Goal: Contribute content

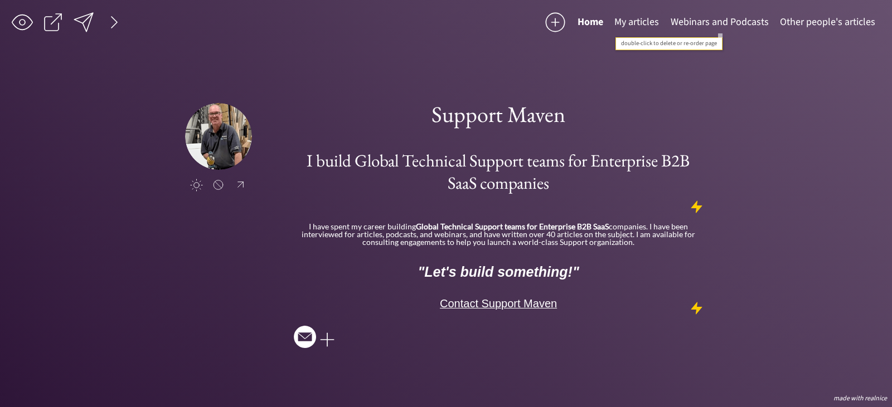
click at [695, 19] on button "Webinars and Podcasts" at bounding box center [719, 22] width 109 height 22
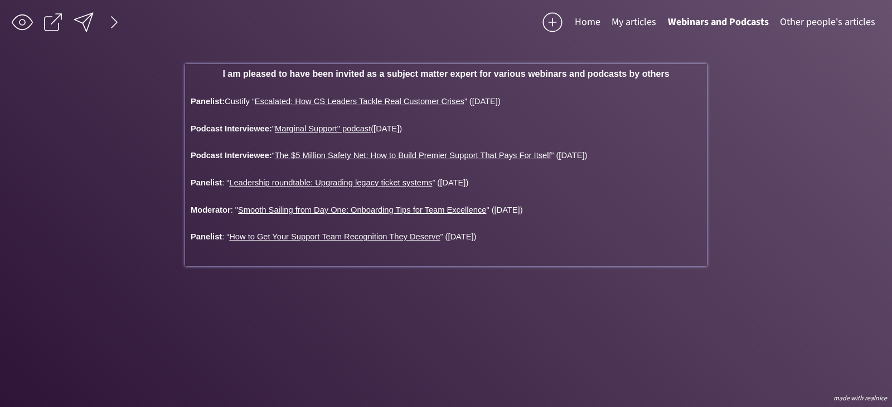
click at [691, 91] on p at bounding box center [446, 88] width 510 height 8
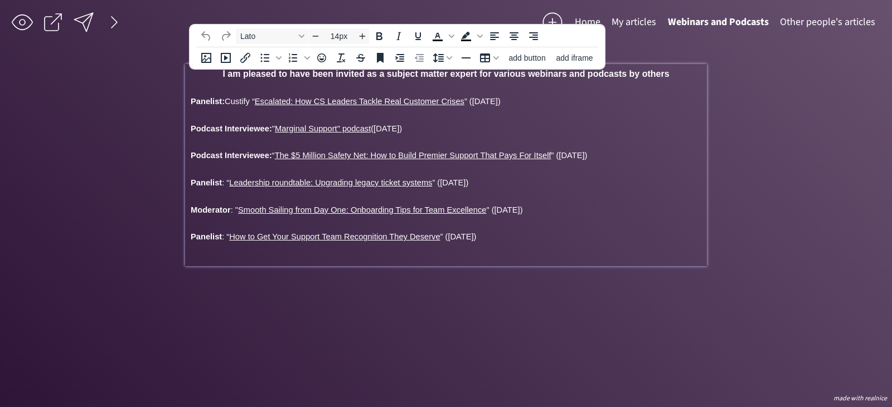
click at [198, 110] on div "I am pleased to have been invited as a subject matter expert for various webina…" at bounding box center [446, 163] width 510 height 186
click at [189, 98] on div "I am pleased to have been invited as a subject matter expert for various webina…" at bounding box center [446, 165] width 522 height 202
click at [191, 129] on span "Podcast Interviewee:" at bounding box center [231, 128] width 81 height 9
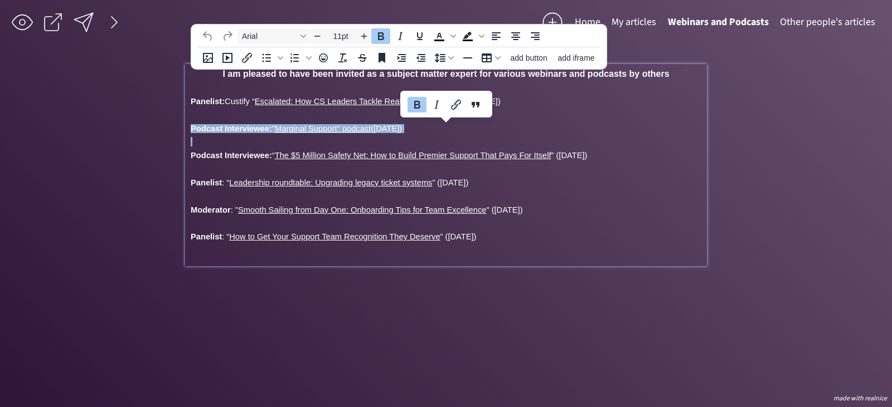
copy div "Podcast Interviewee: " Marginal Support" podcast ([DATE])"
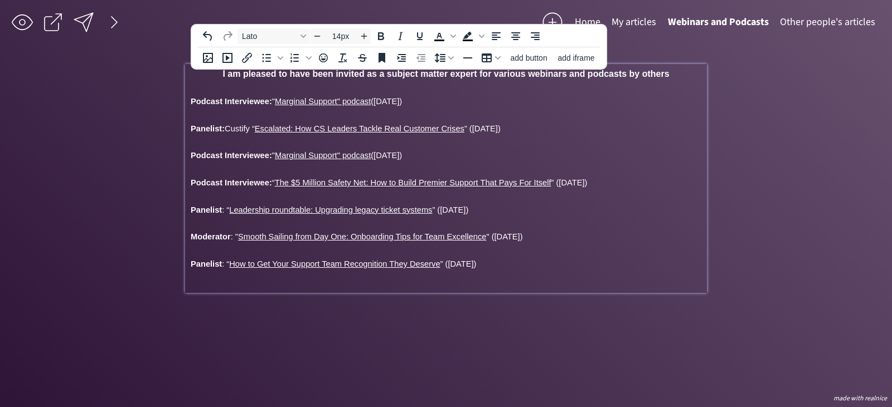
type input "11pt"
click at [387, 100] on span "" Marginal Support" podcast ([DATE])" at bounding box center [337, 101] width 130 height 9
click at [275, 99] on span "" Marginal Support" podcast ([DATE])" at bounding box center [337, 101] width 130 height 9
click at [343, 126] on icon "Link" at bounding box center [343, 126] width 13 height 13
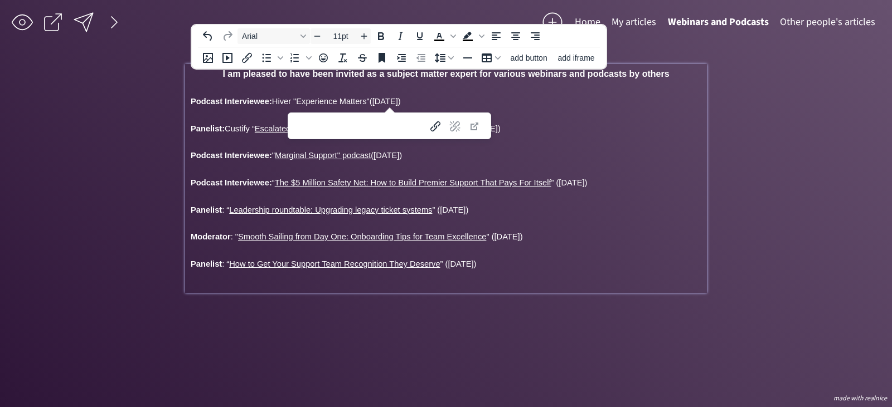
click at [302, 128] on input "Link" at bounding box center [354, 125] width 118 height 19
paste input "[URL][DOMAIN_NAME][PERSON_NAME]"
type input "[URL][DOMAIN_NAME][PERSON_NAME]"
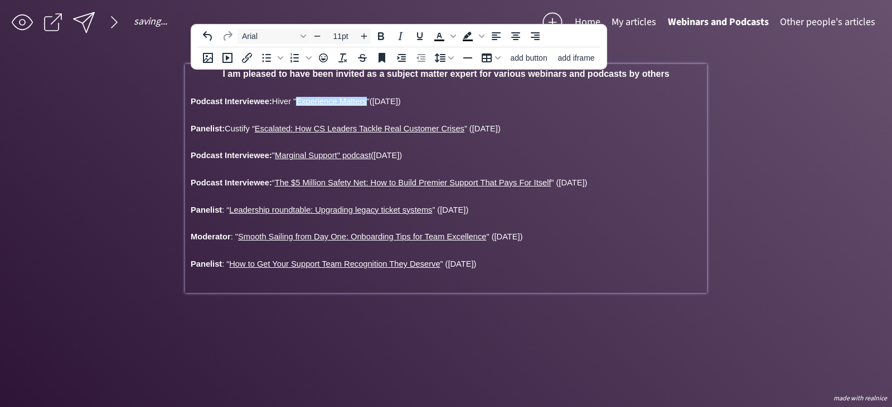
type input "14px"
click at [204, 118] on p at bounding box center [446, 115] width 510 height 8
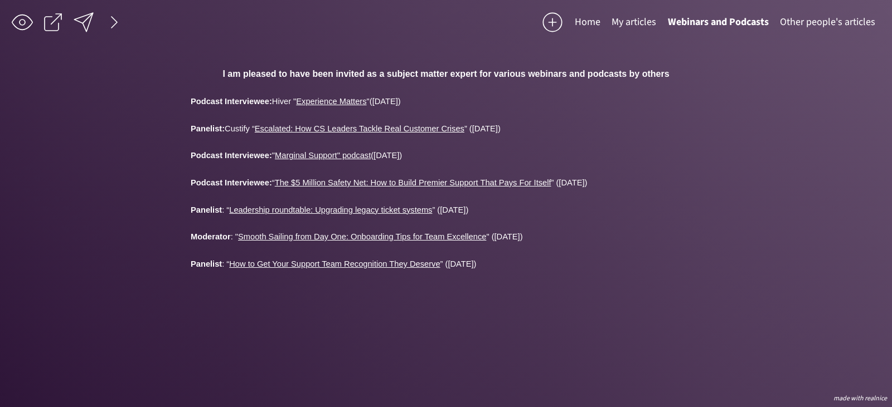
click at [126, 145] on div "saving... Home My articles Webinars and Podcasts Other people's articles click …" at bounding box center [446, 203] width 892 height 407
click at [592, 20] on button "Home" at bounding box center [587, 22] width 37 height 22
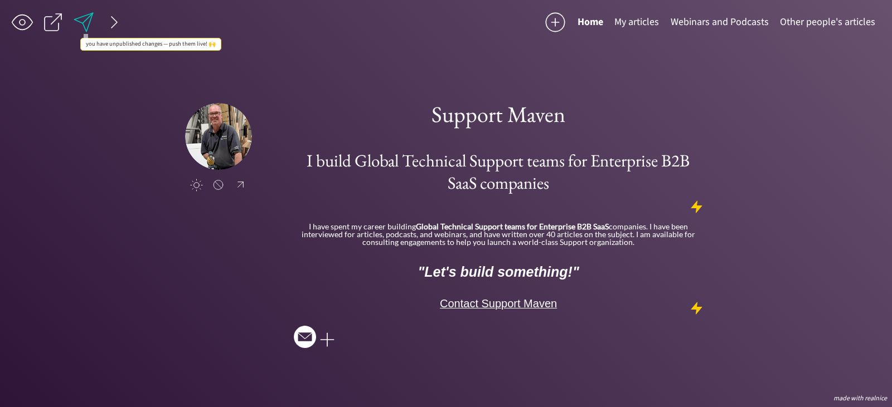
click at [84, 20] on div at bounding box center [83, 22] width 22 height 22
